Goal: Transaction & Acquisition: Purchase product/service

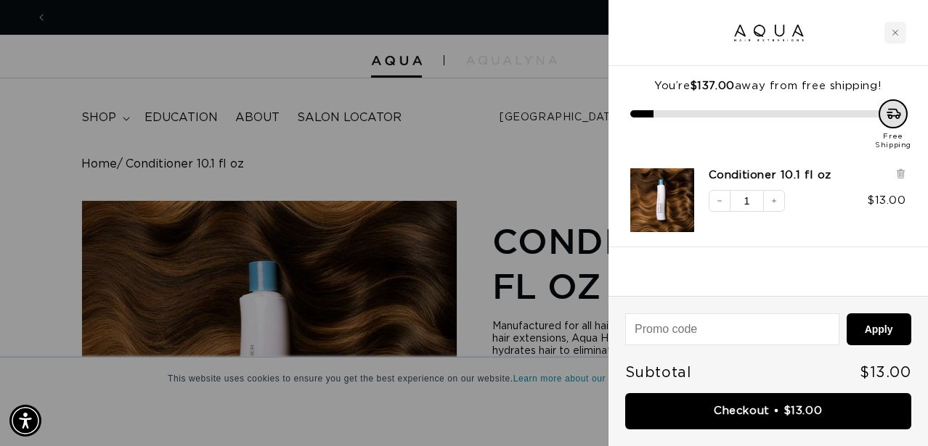
scroll to position [0, 825]
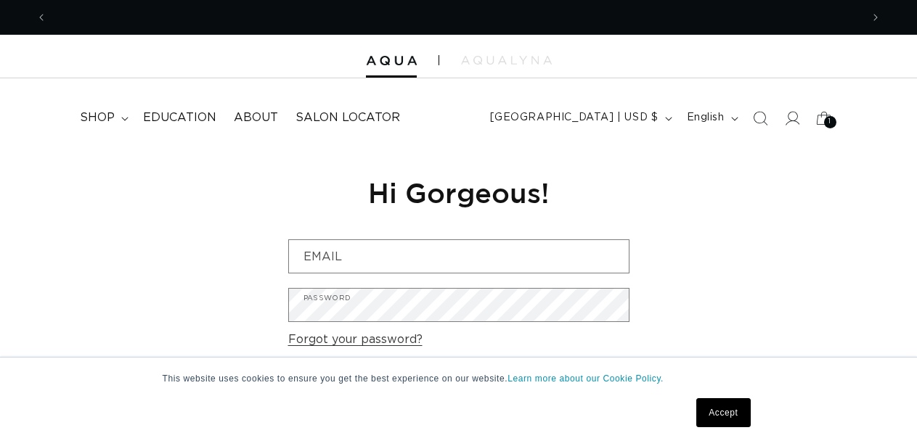
scroll to position [0, 814]
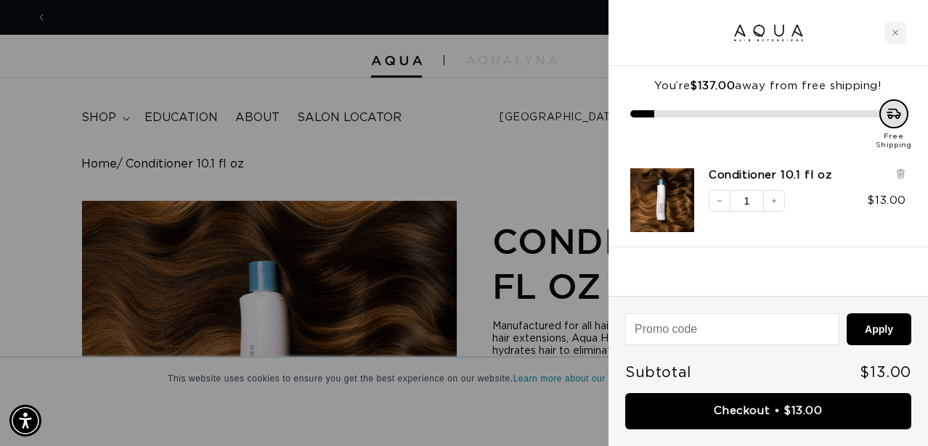
scroll to position [0, 825]
